Goal: Information Seeking & Learning: Learn about a topic

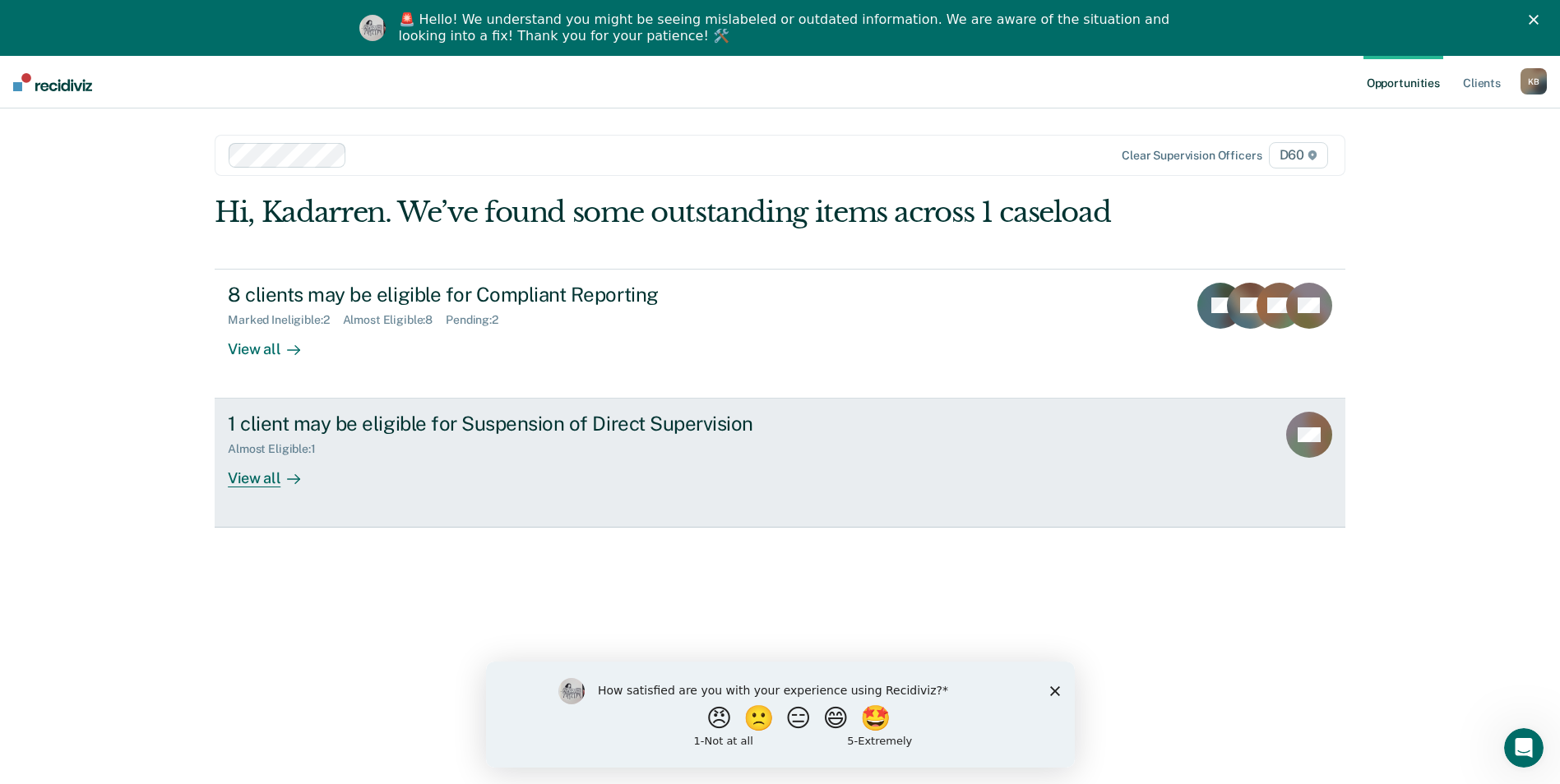
click at [1166, 451] on link "1 client may be eligible for Suspension of Direct Supervision Almost Eligible :…" at bounding box center [780, 463] width 1131 height 129
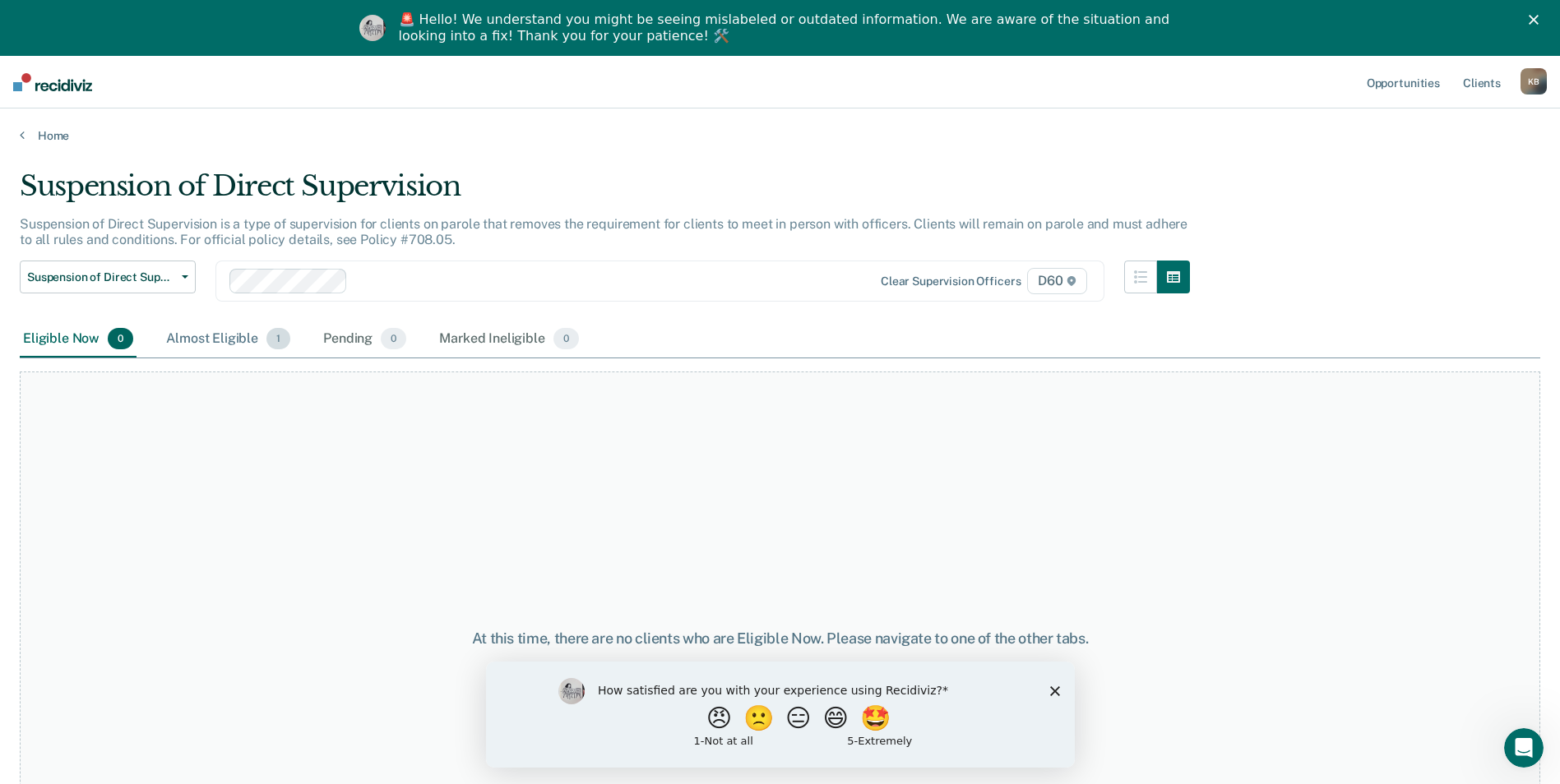
click at [234, 338] on div "Almost Eligible 1" at bounding box center [228, 340] width 130 height 36
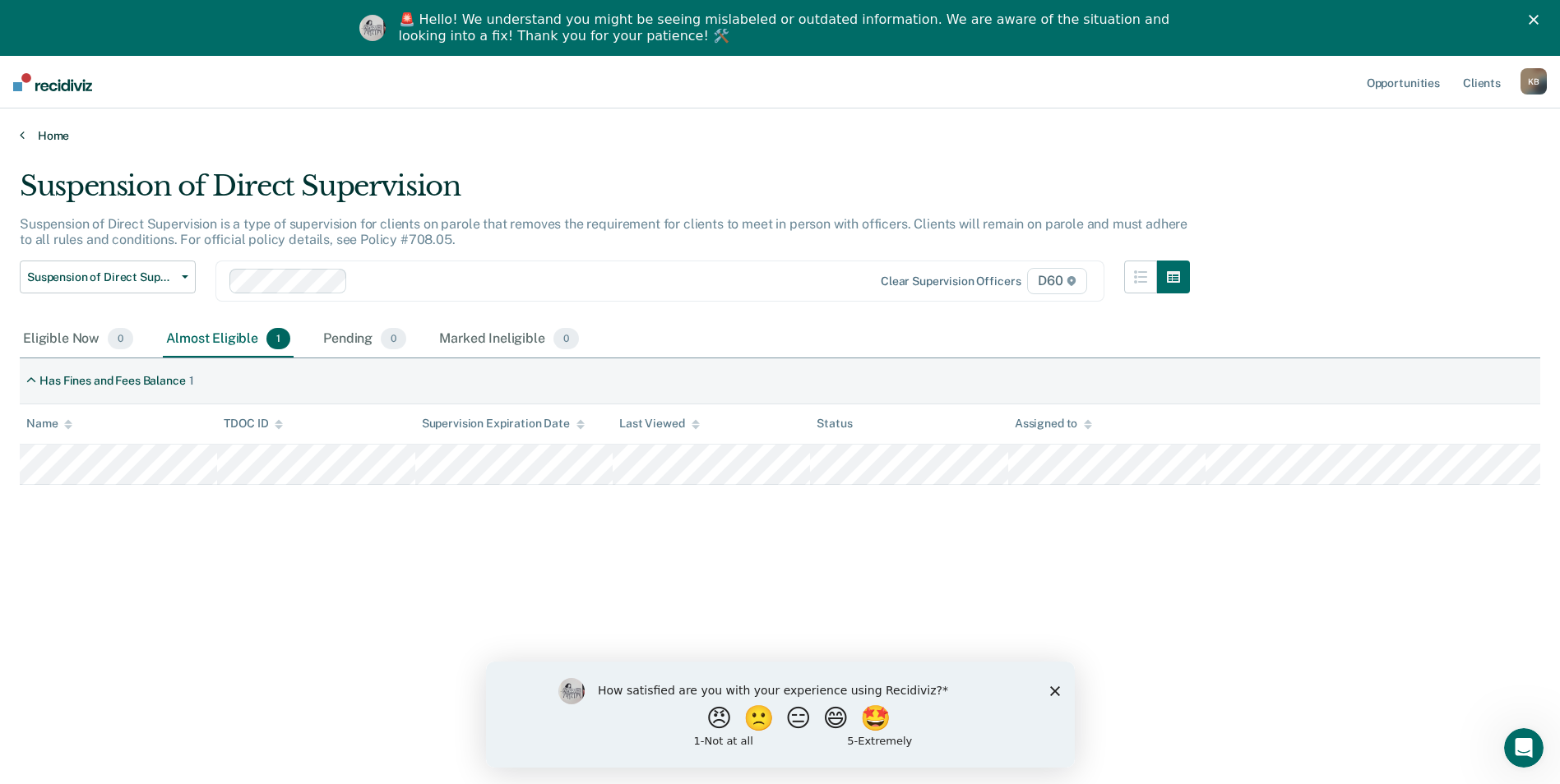
click at [23, 133] on icon at bounding box center [22, 135] width 5 height 13
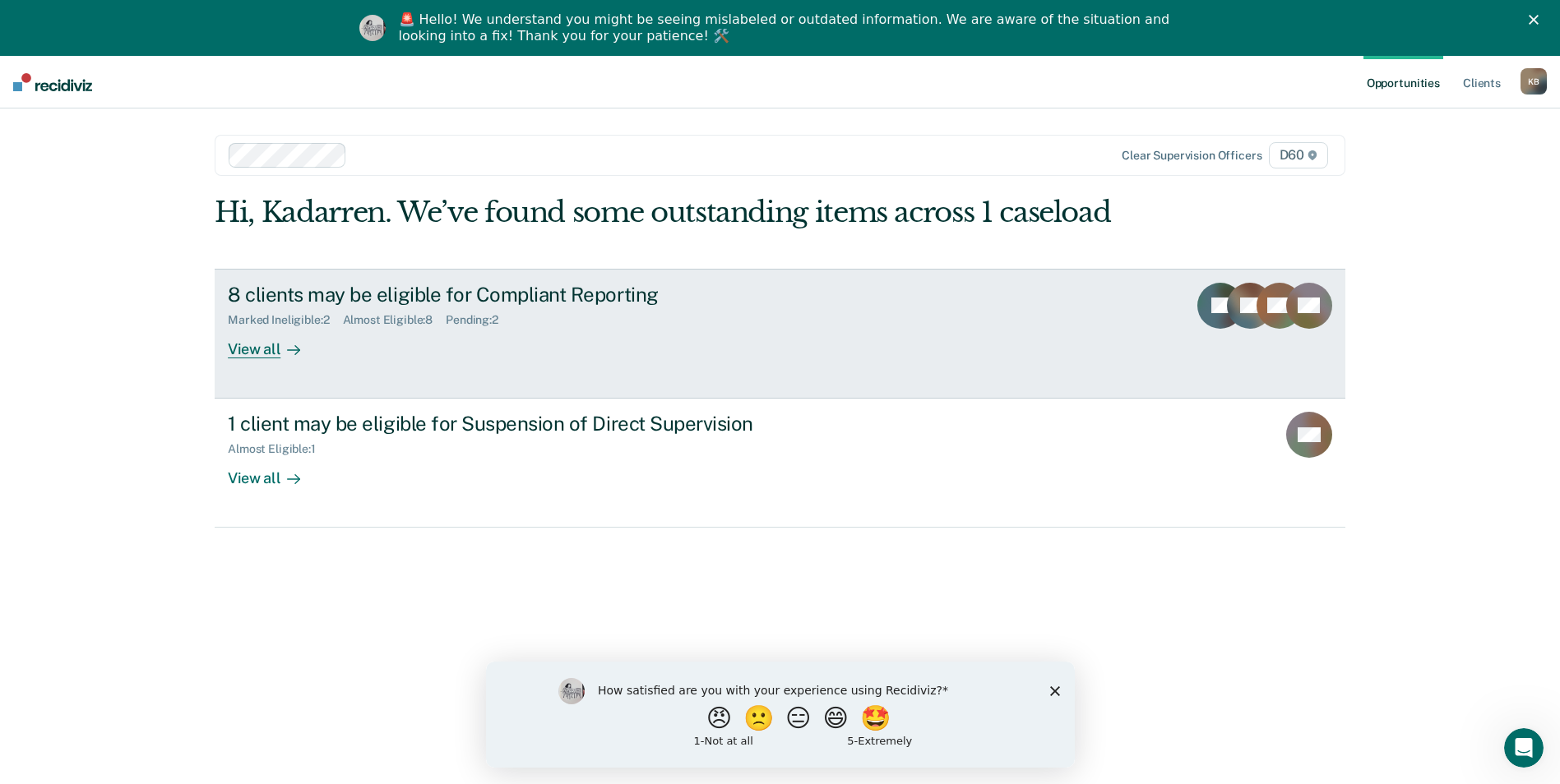
click at [1049, 371] on link "8 clients may be eligible for Compliant Reporting Marked Ineligible : 2 Almost …" at bounding box center [780, 333] width 1131 height 130
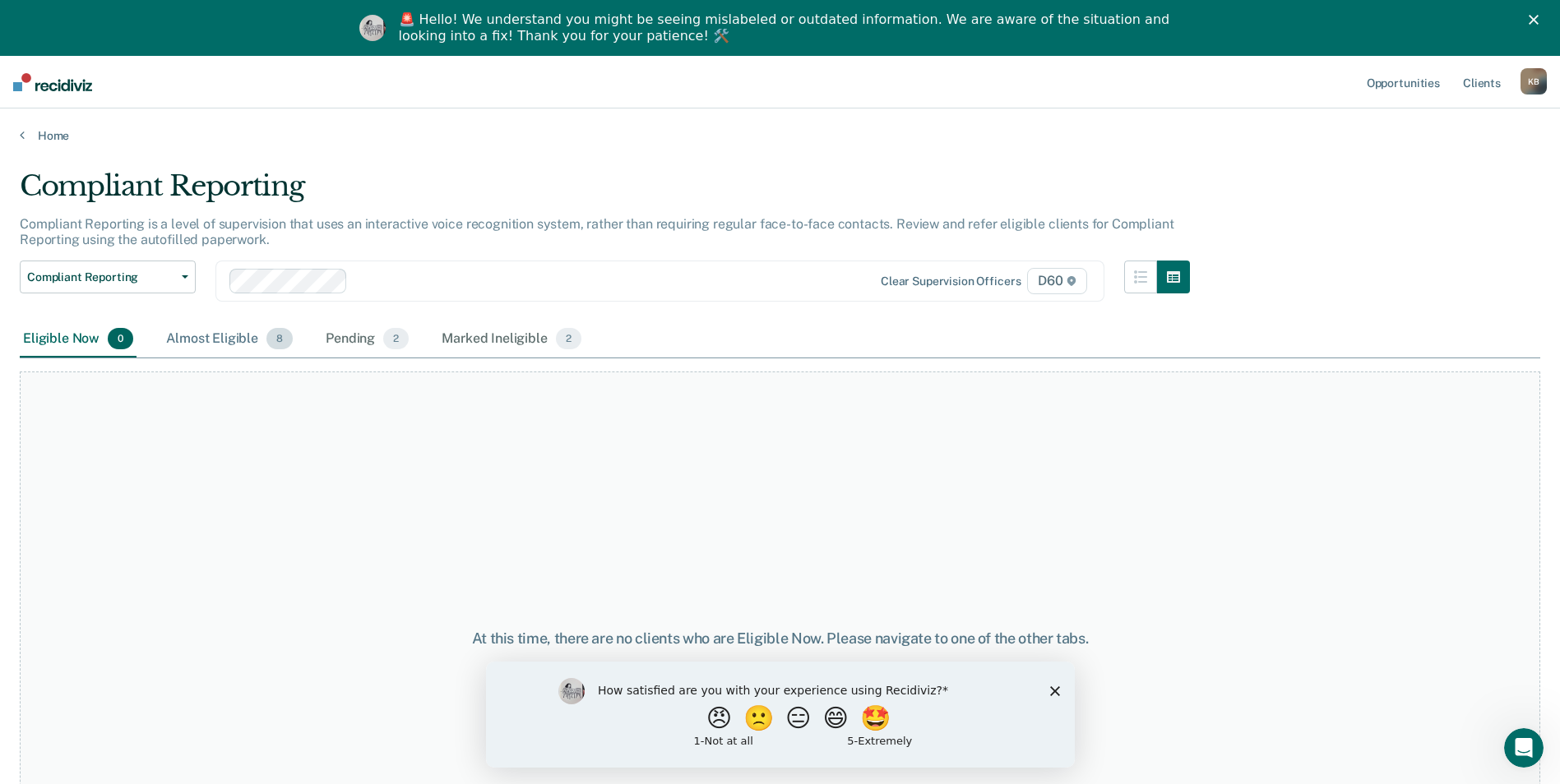
click at [234, 348] on div "Almost Eligible 8" at bounding box center [229, 340] width 133 height 36
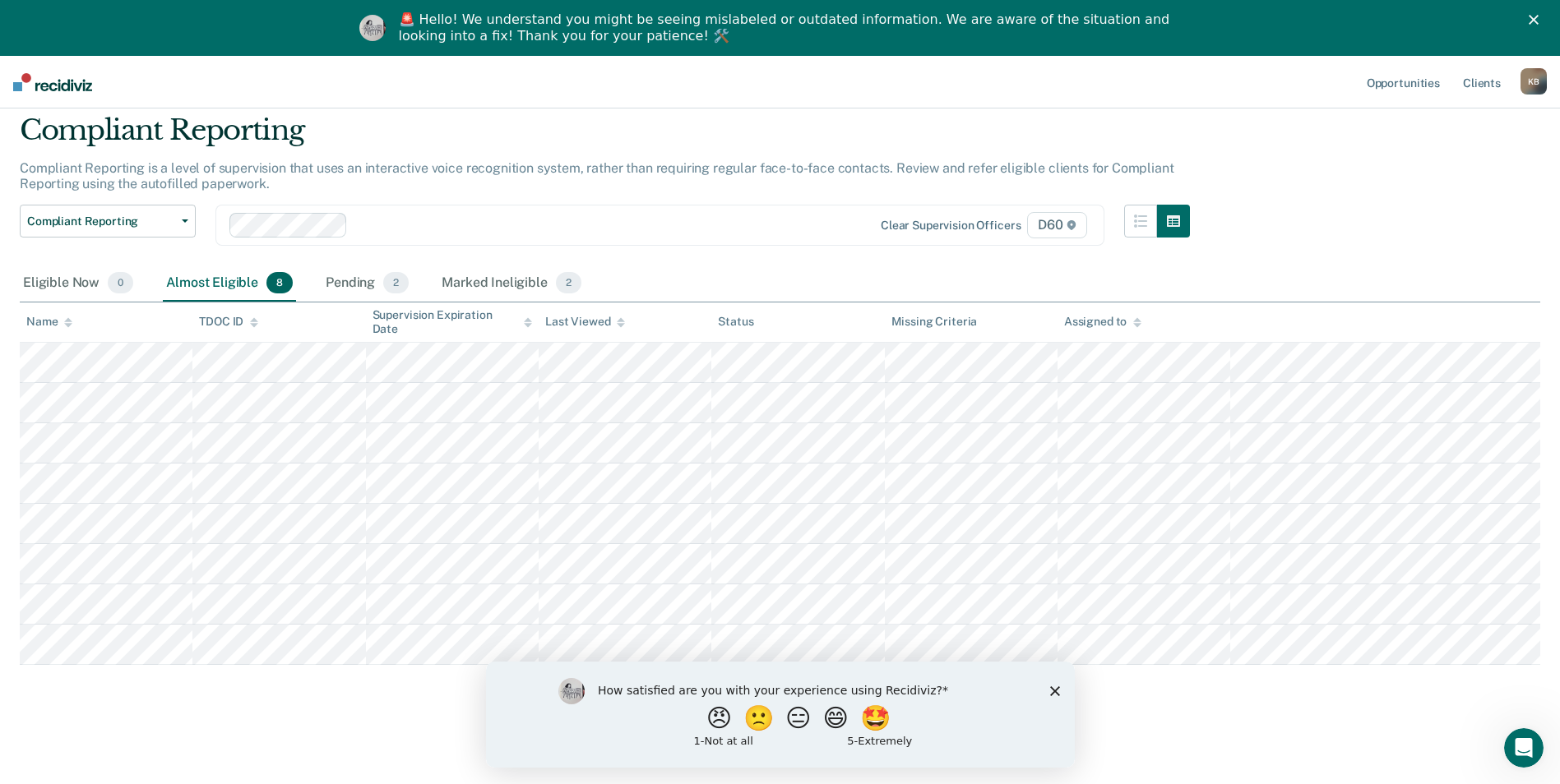
scroll to position [89, 0]
click at [330, 266] on div "Pending 2" at bounding box center [367, 284] width 90 height 36
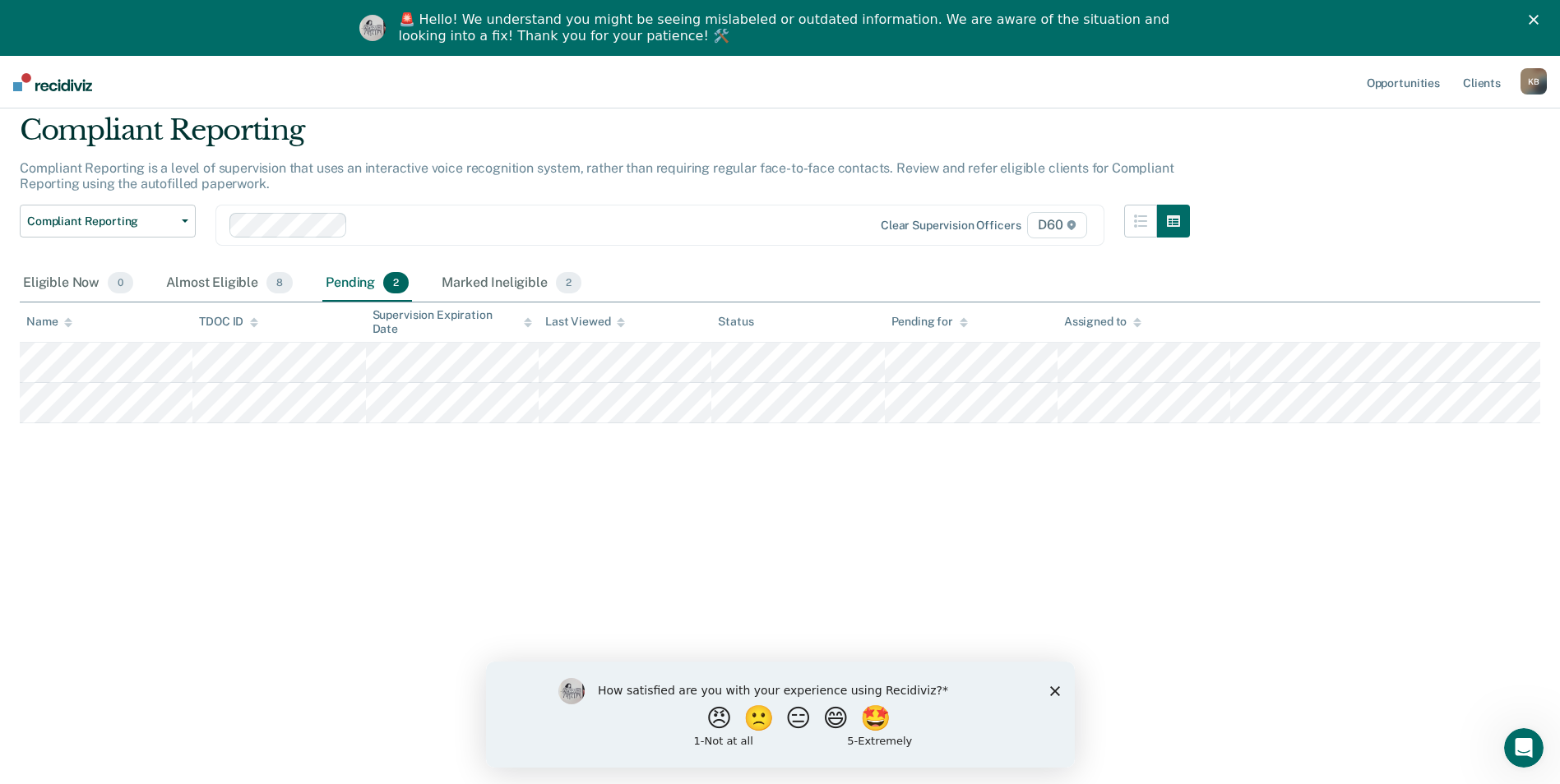
scroll to position [56, 0]
click at [499, 272] on div "Marked Ineligible 2" at bounding box center [511, 284] width 146 height 36
click at [59, 277] on div "Eligible Now 0" at bounding box center [78, 284] width 116 height 36
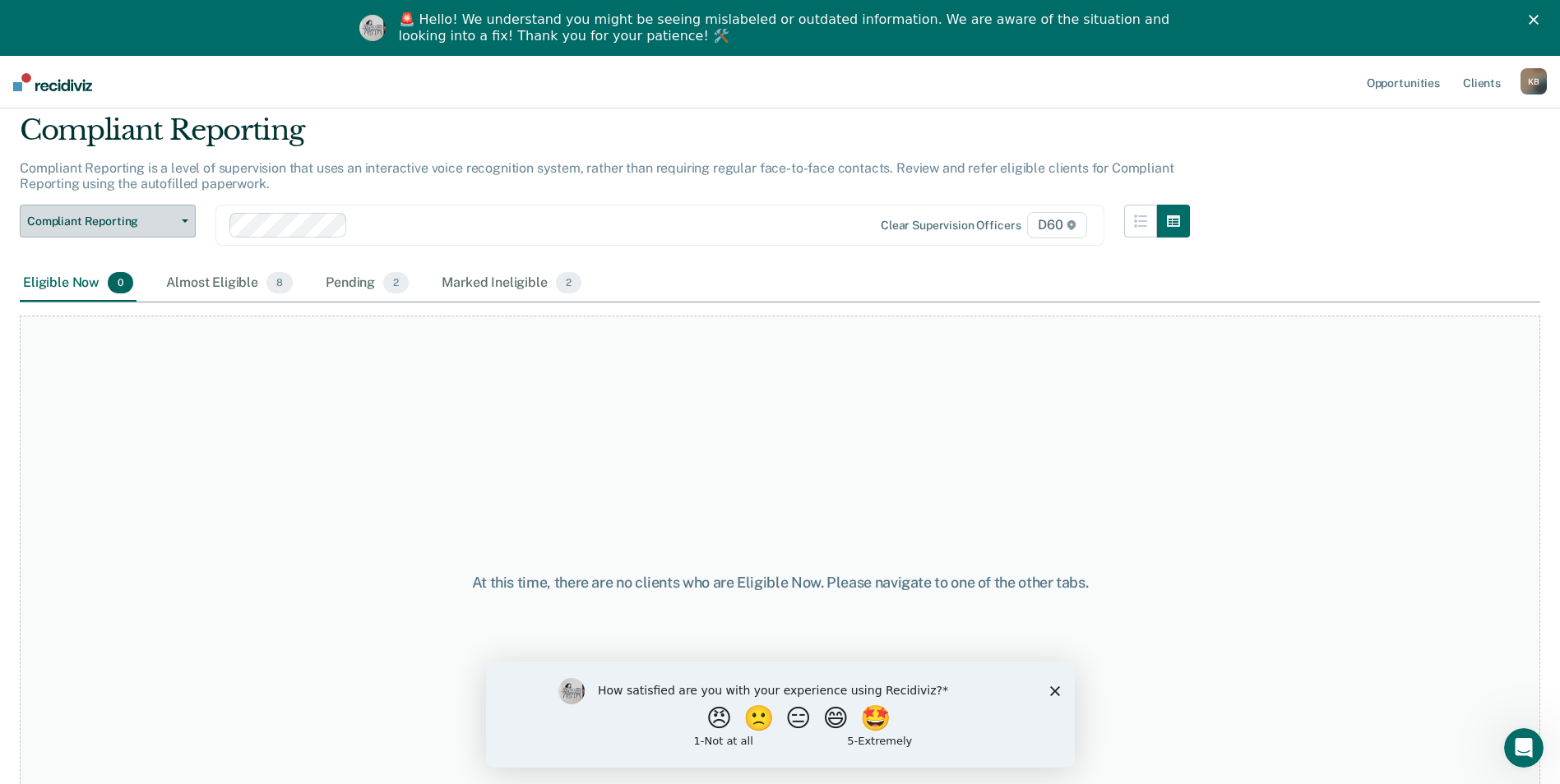
click at [176, 215] on button "Compliant Reporting" at bounding box center [107, 221] width 176 height 33
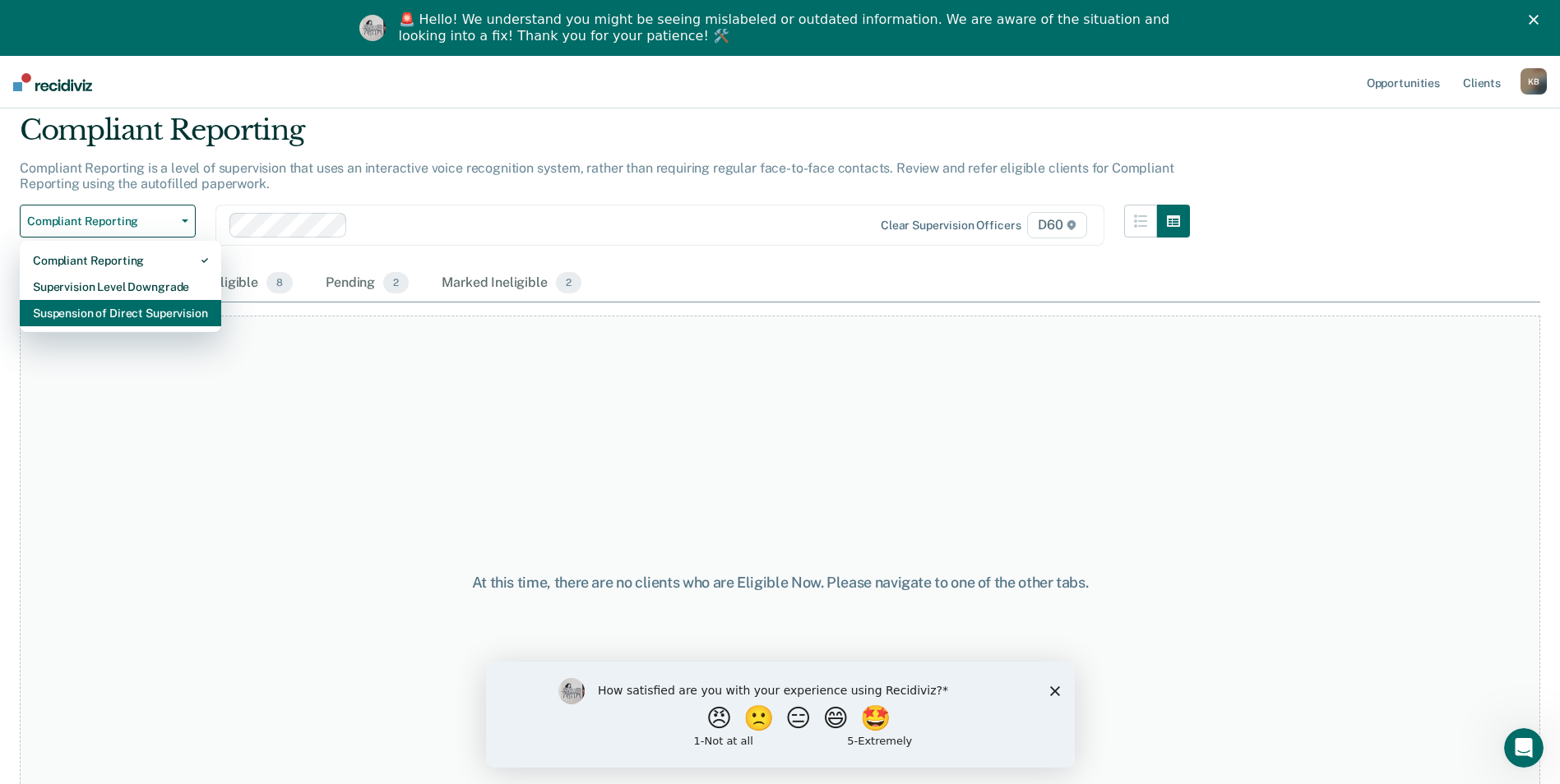
click at [180, 311] on div "Suspension of Direct Supervision" at bounding box center [121, 314] width 175 height 26
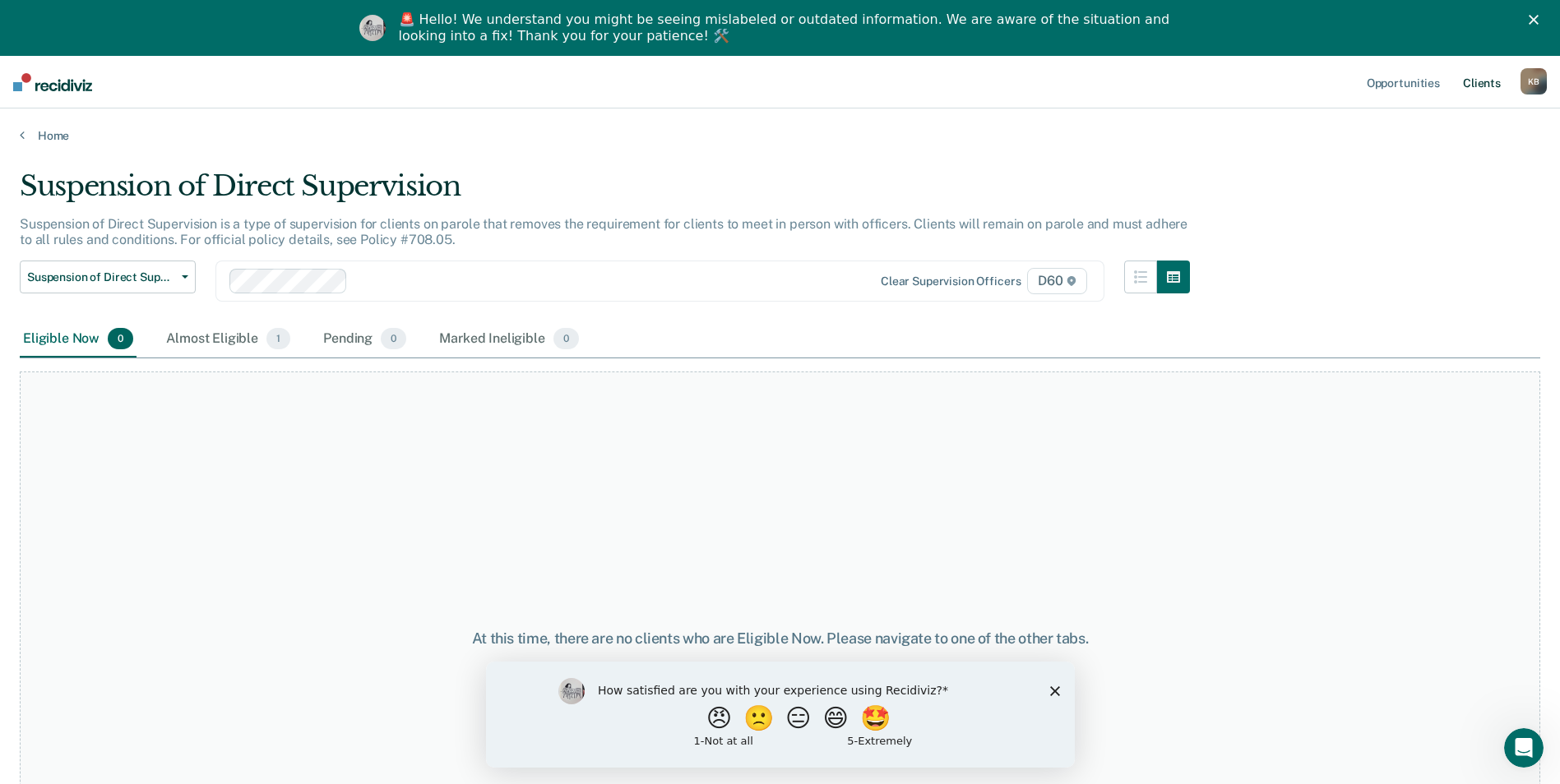
click at [1487, 76] on link "Client s" at bounding box center [1482, 83] width 45 height 53
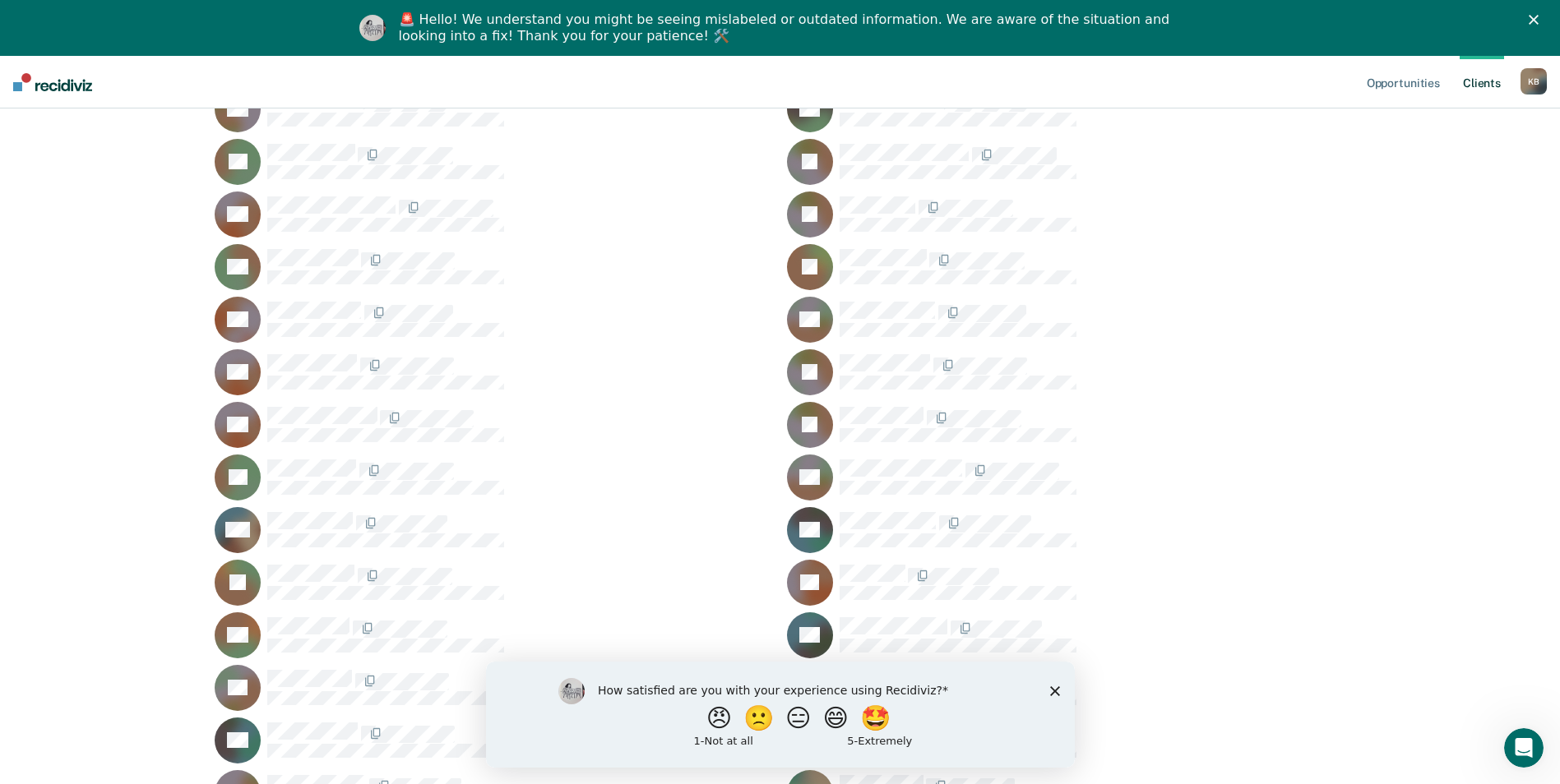
scroll to position [329, 0]
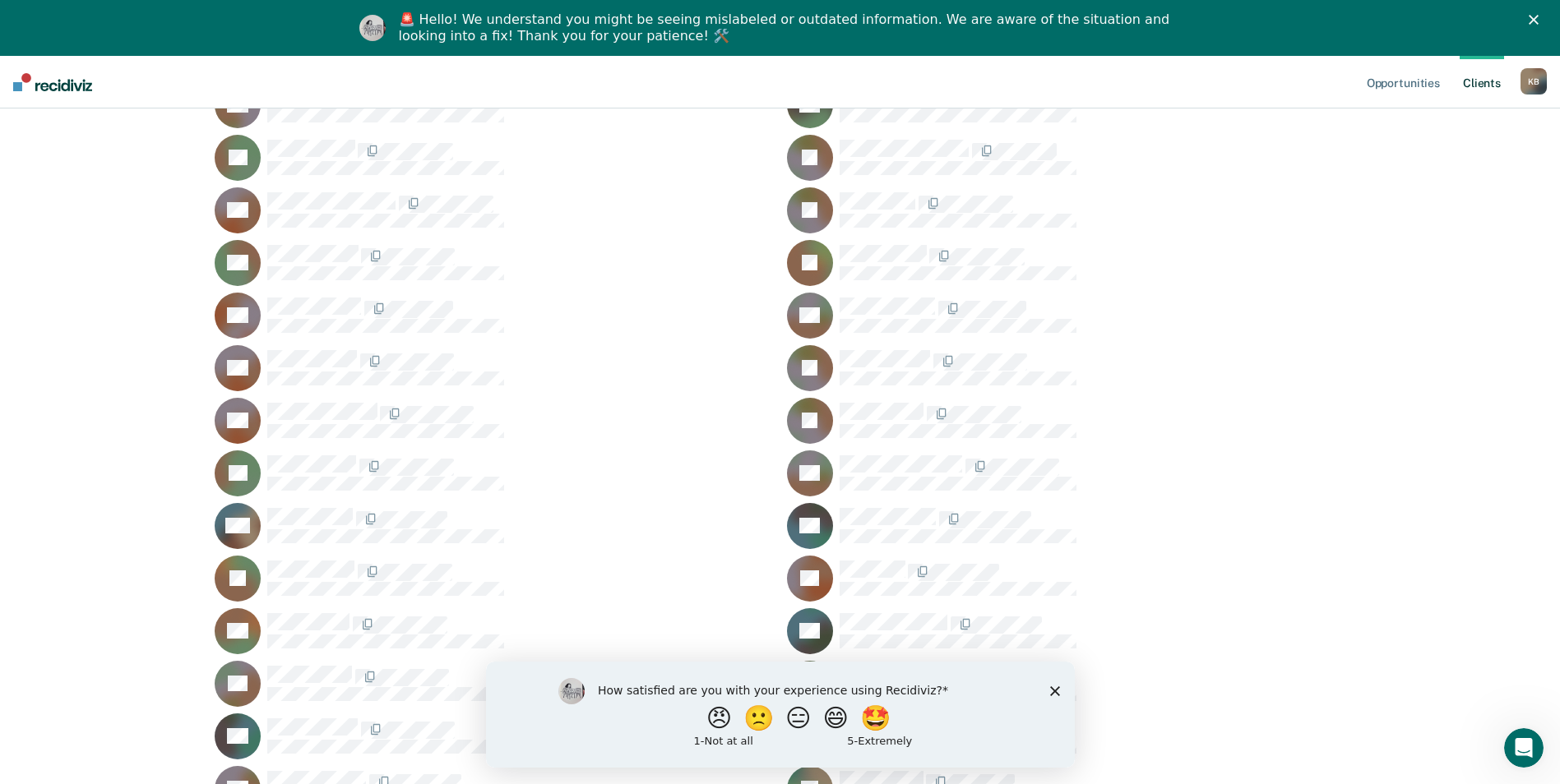
click at [1052, 688] on polygon "Close survey" at bounding box center [1054, 691] width 10 height 10
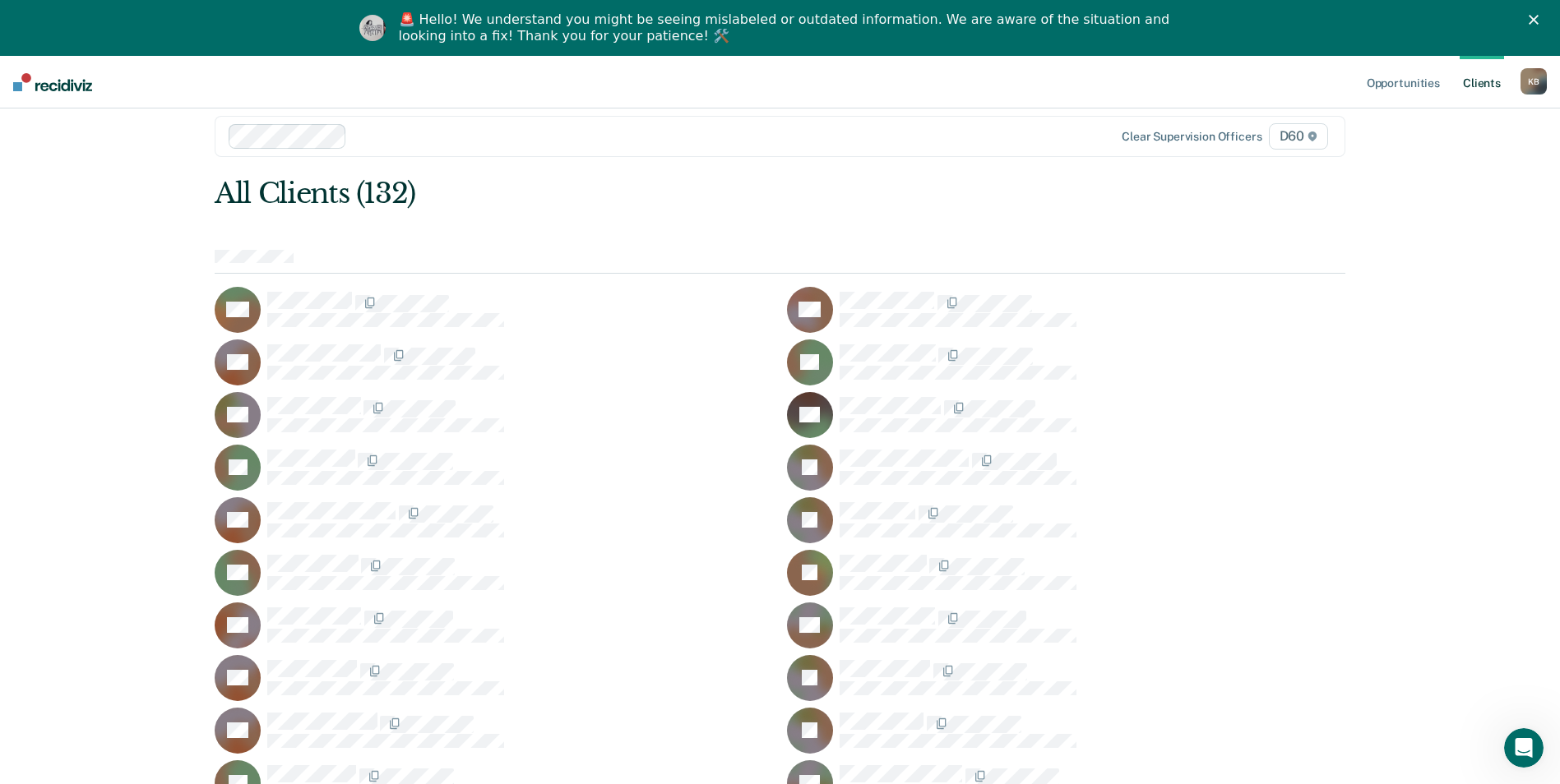
scroll to position [0, 0]
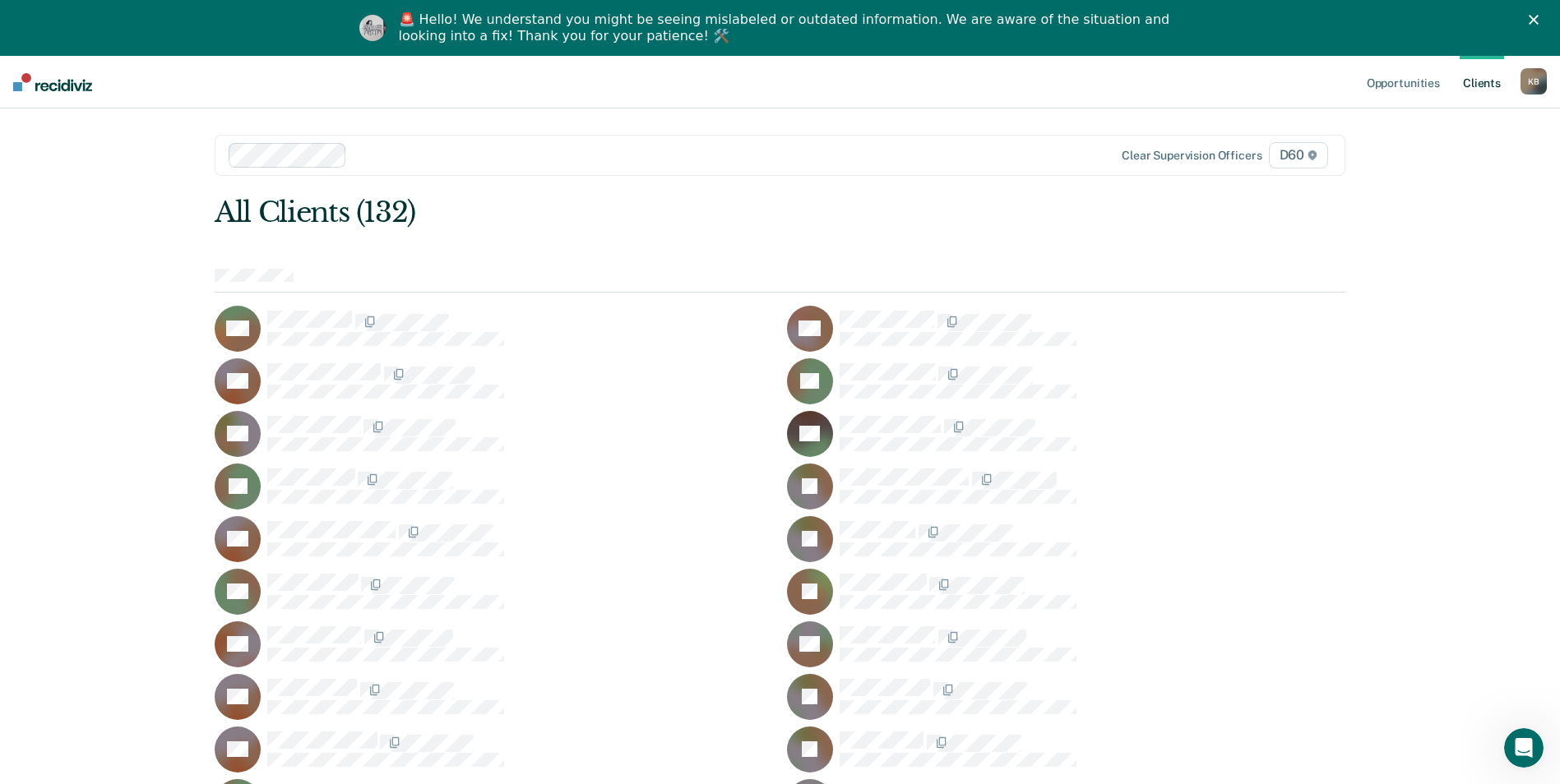
click at [20, 85] on img at bounding box center [53, 83] width 79 height 18
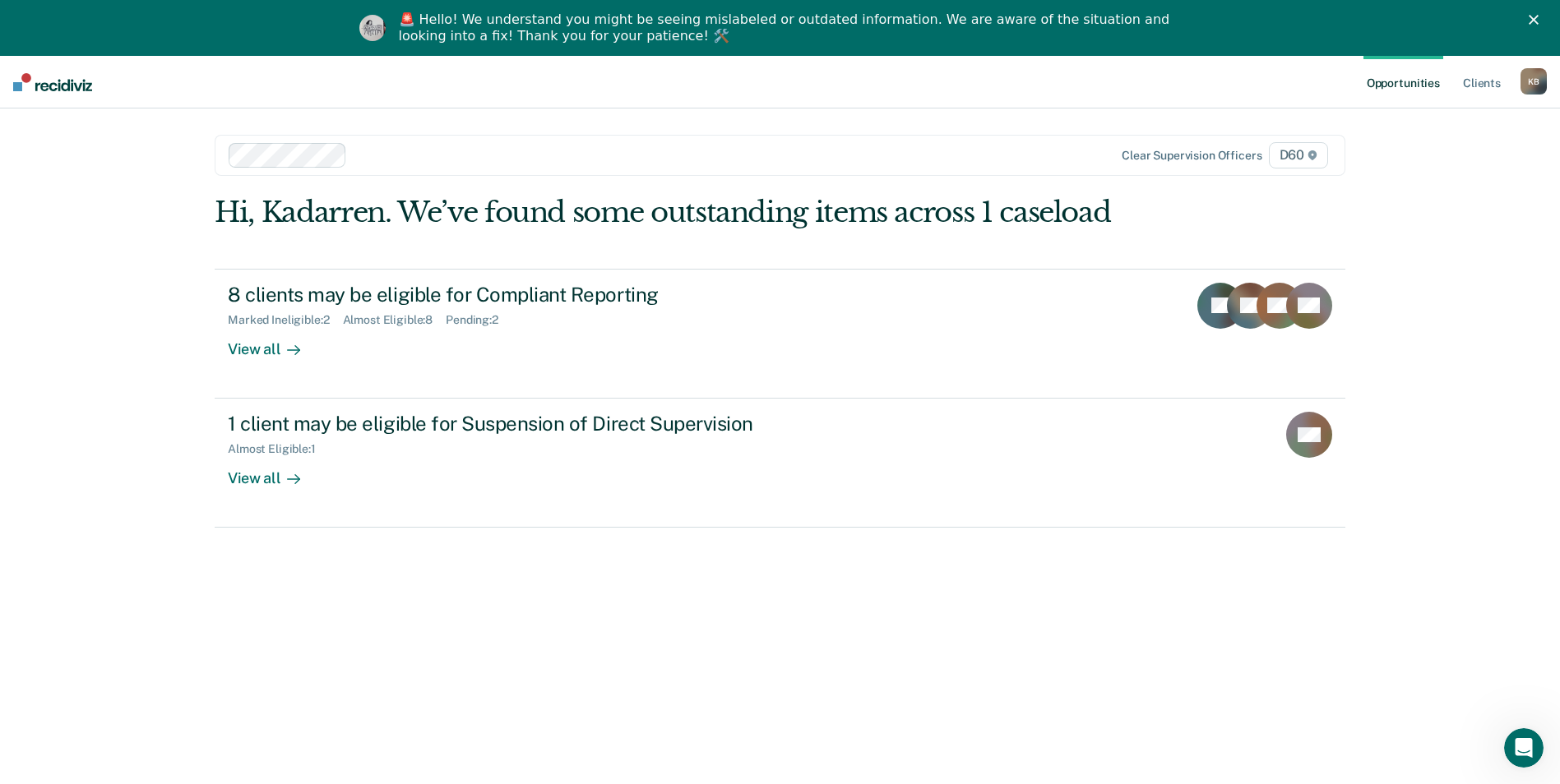
click at [1404, 87] on link "Opportunities" at bounding box center [1403, 83] width 80 height 53
click at [1473, 87] on link "Client s" at bounding box center [1482, 83] width 45 height 53
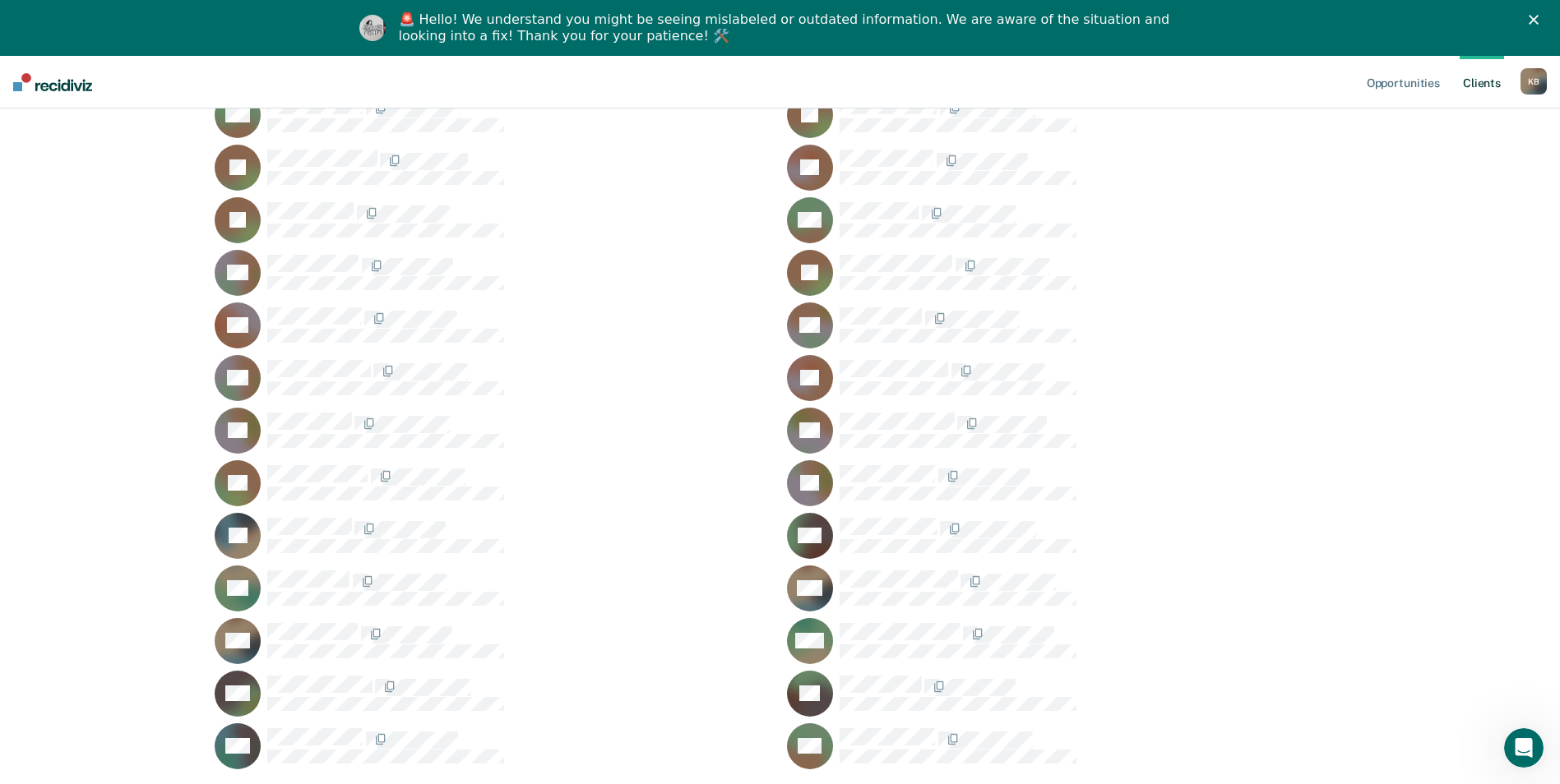
scroll to position [3051, 0]
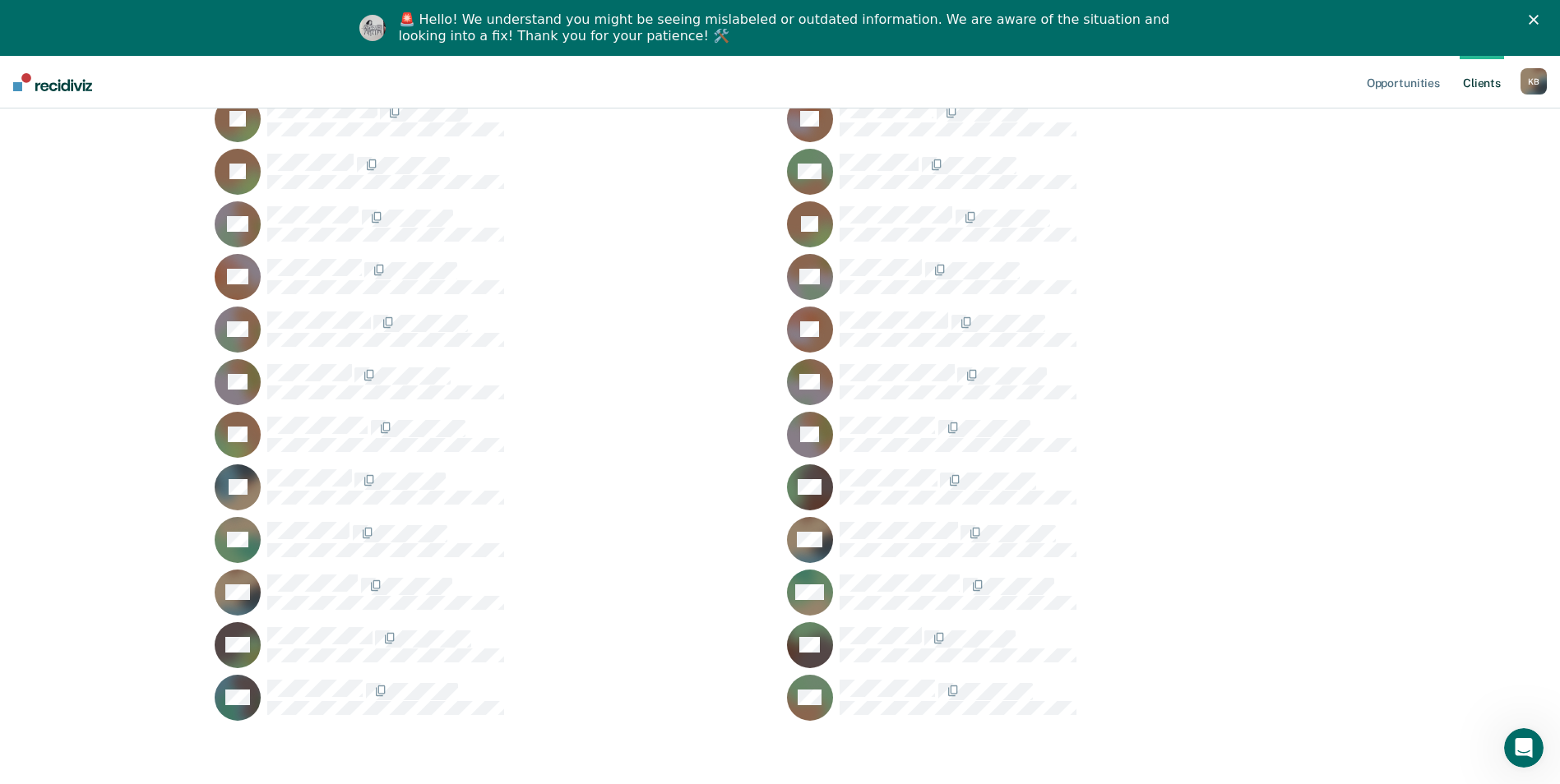
click at [1539, 24] on icon "Close" at bounding box center [1534, 20] width 10 height 10
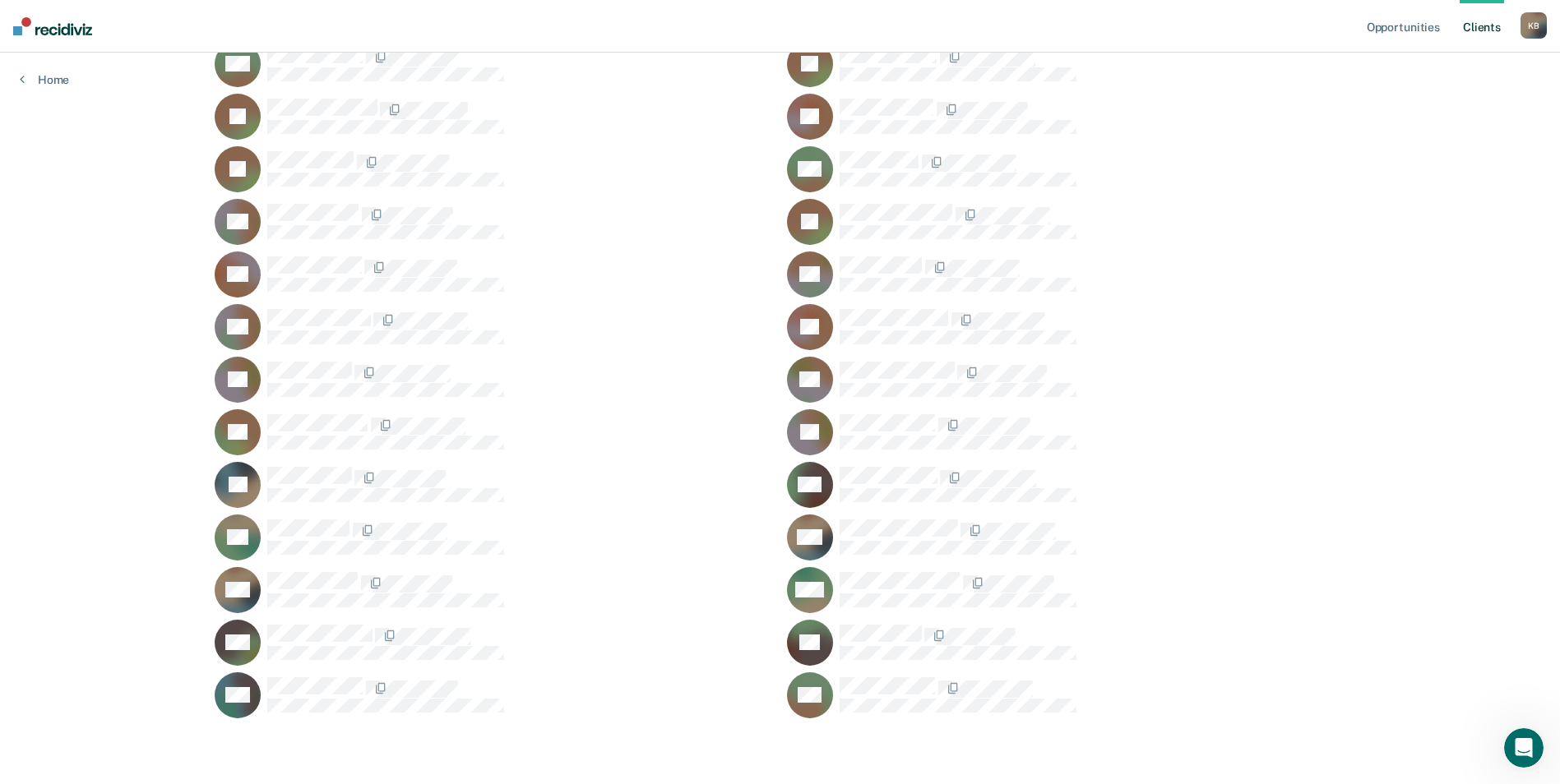
scroll to position [2996, 0]
